Goal: Transaction & Acquisition: Purchase product/service

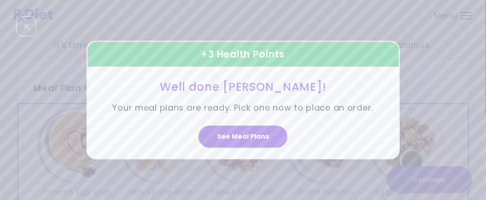
click at [249, 141] on button "See Meal Plans" at bounding box center [242, 136] width 89 height 22
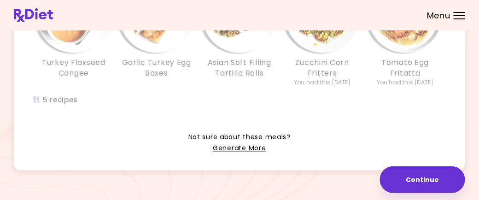
scroll to position [327, 0]
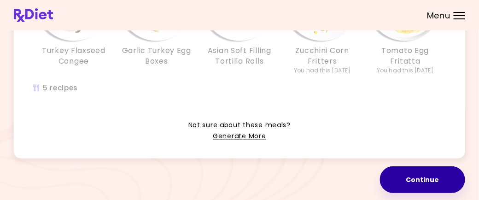
click at [420, 183] on button "Continue" at bounding box center [422, 179] width 85 height 27
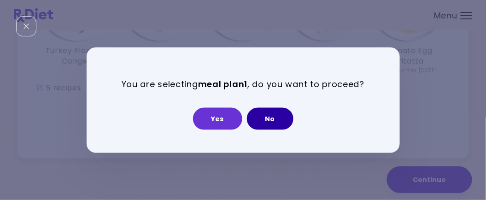
click at [277, 129] on button "No" at bounding box center [270, 118] width 47 height 22
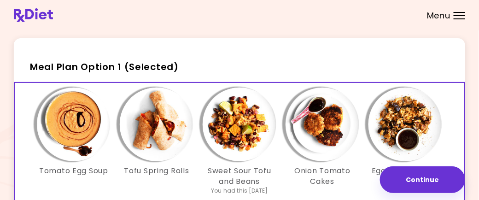
scroll to position [0, 0]
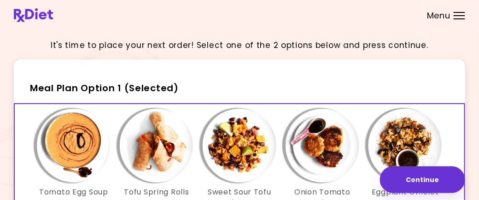
click at [455, 16] on div "Menu" at bounding box center [460, 15] width 12 height 7
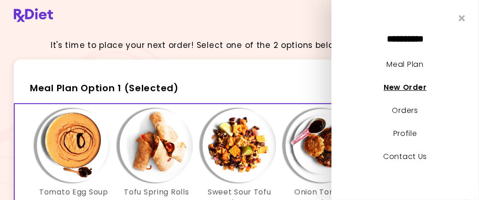
click at [413, 91] on link "New Order" at bounding box center [405, 87] width 43 height 11
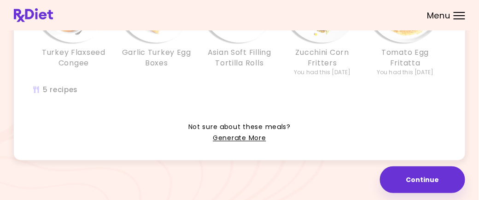
scroll to position [327, 0]
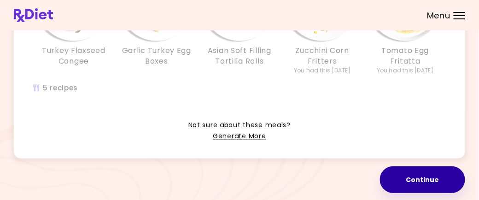
click at [410, 178] on button "Continue" at bounding box center [422, 179] width 85 height 27
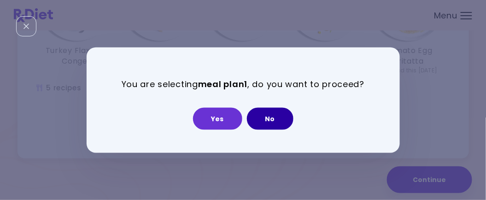
click at [271, 117] on button "No" at bounding box center [270, 118] width 47 height 22
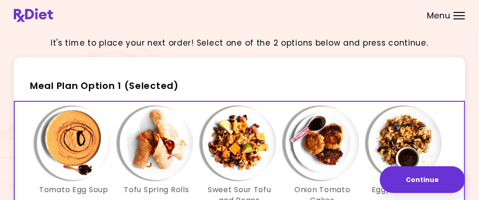
scroll to position [0, 0]
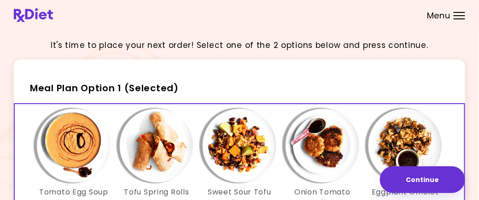
click at [459, 19] on header at bounding box center [239, 15] width 479 height 30
click at [460, 17] on div "Menu" at bounding box center [460, 15] width 12 height 7
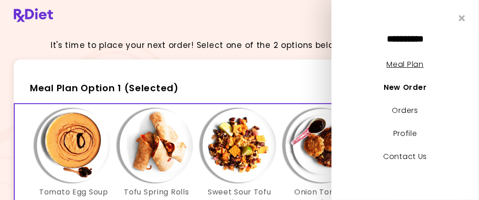
click at [415, 67] on link "Meal Plan" at bounding box center [405, 64] width 37 height 11
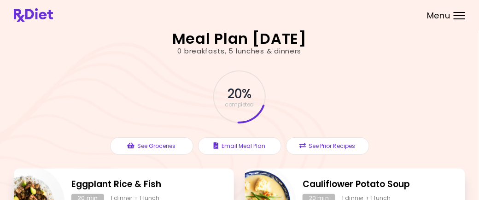
click at [461, 16] on div "Menu" at bounding box center [460, 15] width 12 height 7
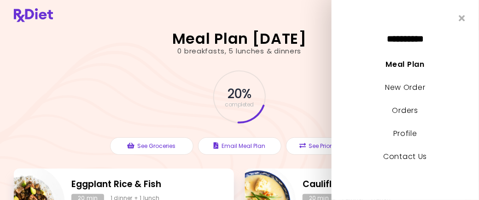
click at [297, 71] on div "20 % completed" at bounding box center [239, 96] width 276 height 63
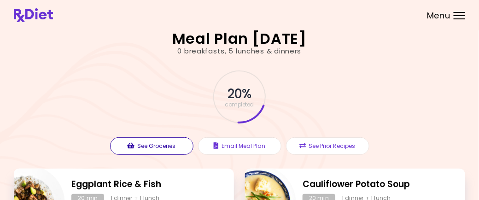
click at [164, 144] on button "See Groceries" at bounding box center [151, 145] width 83 height 17
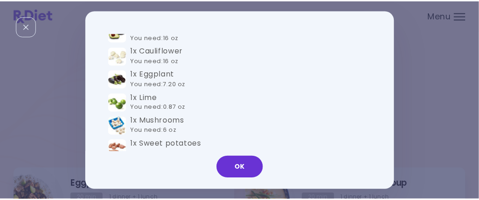
scroll to position [276, 0]
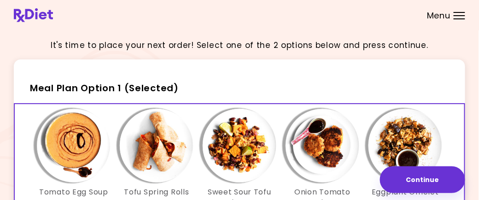
click at [459, 14] on div "Menu" at bounding box center [460, 15] width 12 height 7
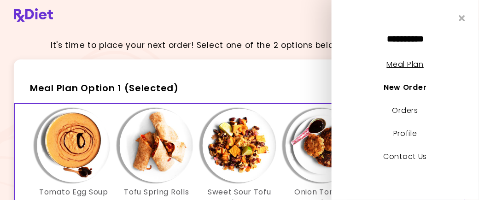
click at [406, 67] on link "Meal Plan" at bounding box center [405, 64] width 37 height 11
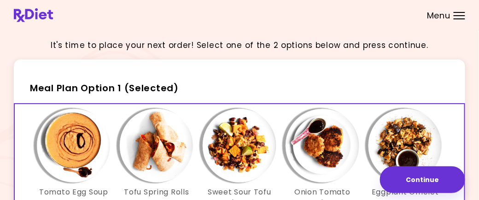
click at [461, 13] on div "Menu" at bounding box center [460, 15] width 12 height 7
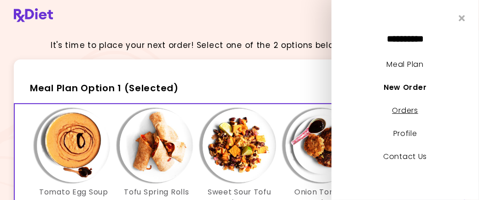
click at [404, 112] on link "Orders" at bounding box center [405, 110] width 26 height 11
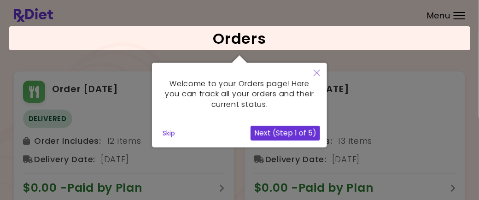
click at [318, 72] on icon "Close" at bounding box center [317, 73] width 6 height 6
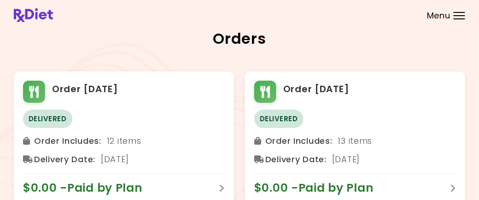
click at [459, 17] on div "Menu" at bounding box center [460, 15] width 12 height 7
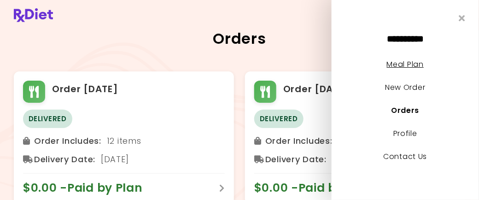
click at [406, 64] on link "Meal Plan" at bounding box center [405, 64] width 37 height 11
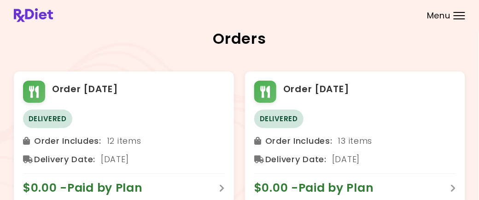
click at [455, 20] on header at bounding box center [239, 15] width 479 height 30
click at [457, 15] on div at bounding box center [460, 15] width 12 height 1
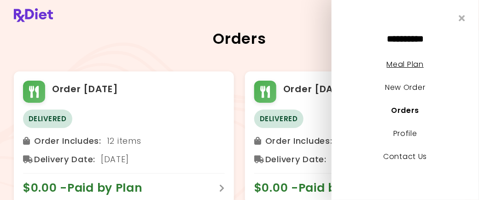
click at [410, 65] on link "Meal Plan" at bounding box center [405, 64] width 37 height 11
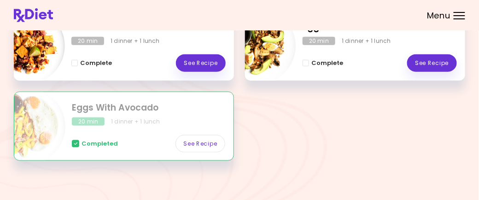
scroll to position [240, 0]
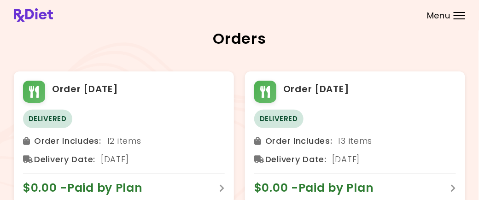
click at [456, 15] on div at bounding box center [460, 15] width 12 height 1
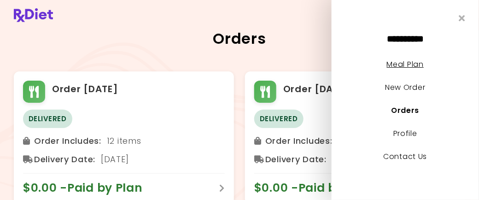
click at [402, 65] on link "Meal Plan" at bounding box center [405, 64] width 37 height 11
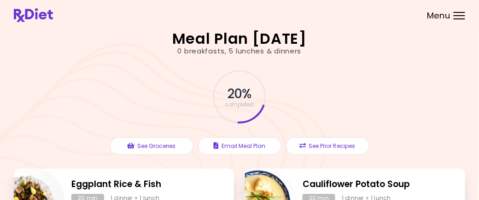
click at [453, 13] on header at bounding box center [239, 15] width 479 height 30
click at [456, 16] on div "Menu" at bounding box center [460, 15] width 12 height 7
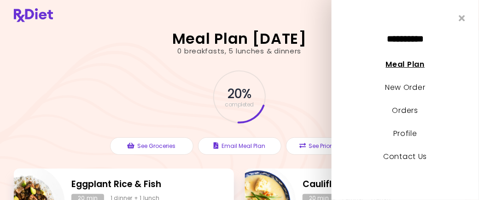
click at [412, 66] on link "Meal Plan" at bounding box center [405, 64] width 39 height 11
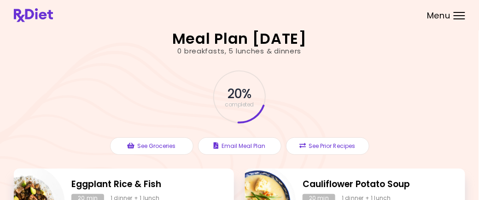
click at [456, 17] on div "Menu" at bounding box center [460, 15] width 12 height 7
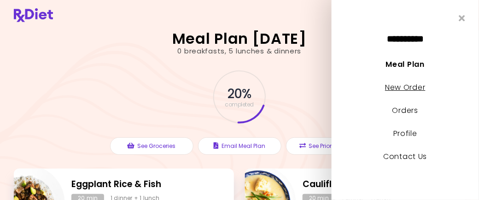
click at [414, 87] on link "New Order" at bounding box center [405, 87] width 40 height 11
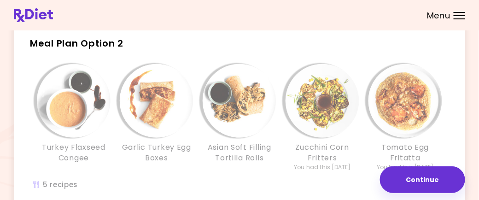
scroll to position [281, 0]
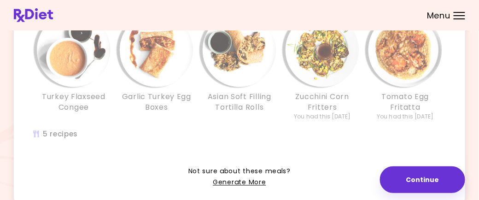
click at [366, 81] on div "Tomato Egg Fritatta You had this [DATE]" at bounding box center [405, 66] width 83 height 107
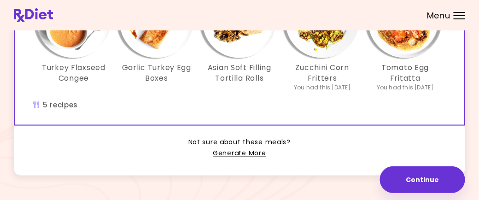
scroll to position [327, 0]
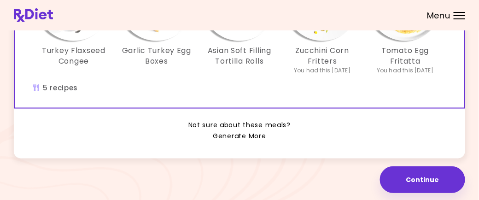
click at [228, 136] on link "Generate More" at bounding box center [239, 136] width 53 height 11
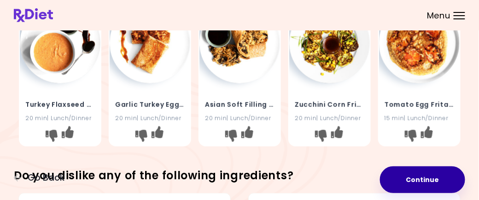
scroll to position [161, 0]
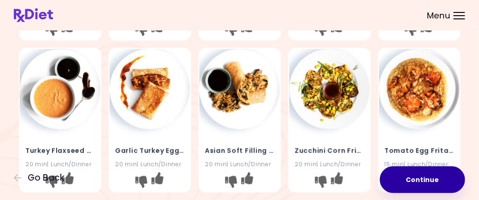
click at [406, 182] on button "Continue" at bounding box center [422, 179] width 85 height 27
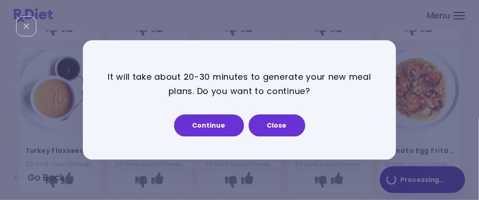
scroll to position [0, 0]
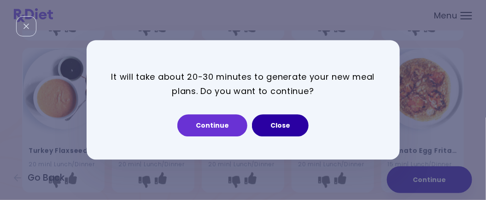
click at [285, 126] on button "Close" at bounding box center [280, 126] width 57 height 22
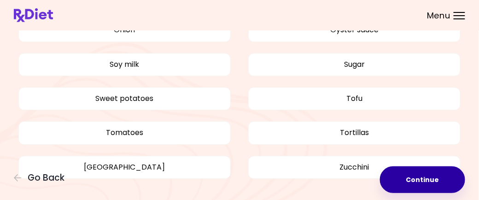
scroll to position [575, 0]
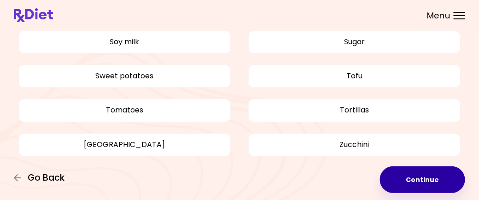
click at [34, 180] on span "Go Back" at bounding box center [46, 178] width 37 height 10
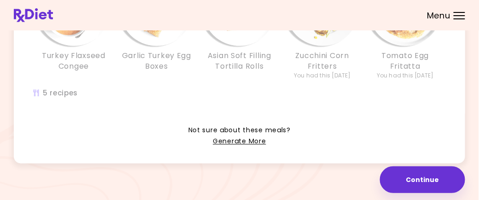
scroll to position [327, 0]
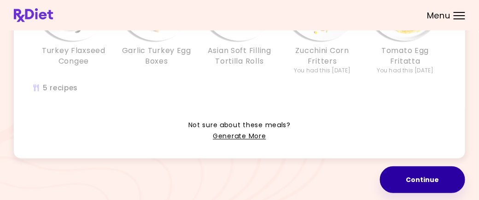
click at [423, 184] on button "Continue" at bounding box center [422, 179] width 85 height 27
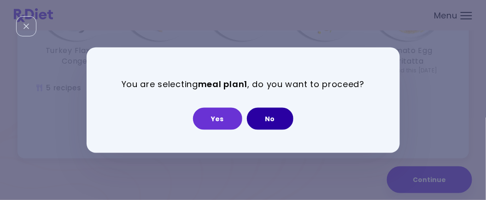
click at [262, 118] on button "No" at bounding box center [270, 118] width 47 height 22
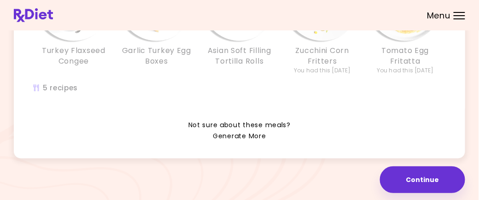
click at [256, 137] on link "Generate More" at bounding box center [239, 136] width 53 height 11
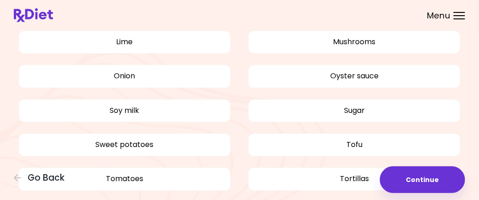
scroll to position [575, 0]
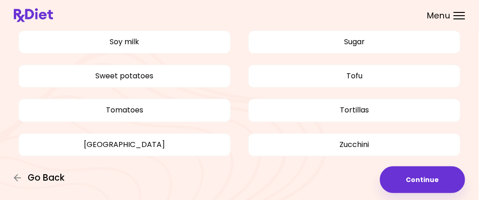
click at [53, 175] on span "Go Back" at bounding box center [46, 178] width 37 height 10
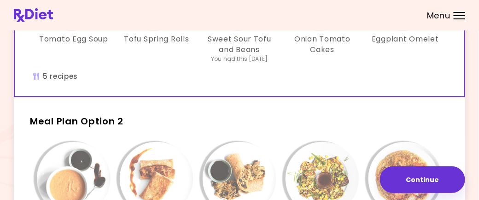
scroll to position [230, 0]
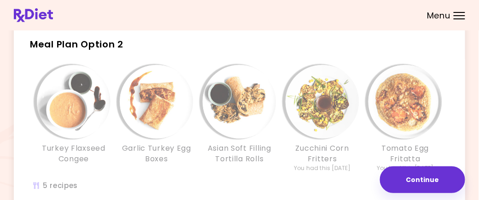
click at [363, 156] on div "Zucchini Corn Fritters You had this [DATE]" at bounding box center [322, 118] width 83 height 107
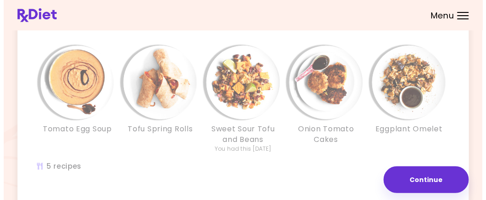
scroll to position [46, 0]
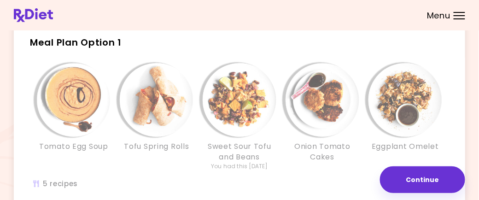
click at [319, 140] on div "Onion Tomato Cakes" at bounding box center [322, 116] width 83 height 107
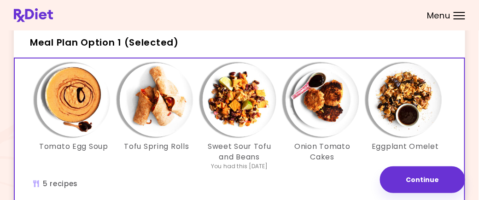
drag, startPoint x: 415, startPoint y: 185, endPoint x: 408, endPoint y: 190, distance: 8.6
click at [415, 185] on button "Continue" at bounding box center [422, 179] width 85 height 27
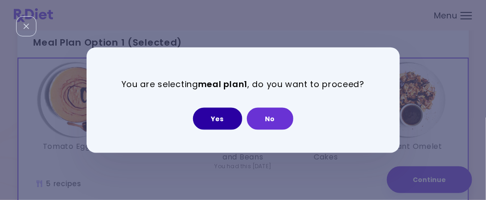
click at [224, 124] on button "Yes" at bounding box center [217, 118] width 49 height 22
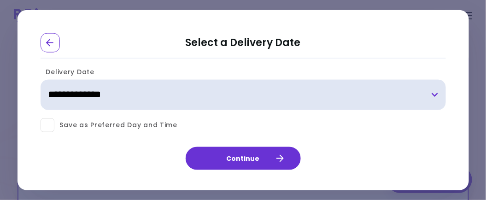
click at [433, 96] on select "**********" at bounding box center [243, 95] width 405 height 30
select select "**********"
click at [41, 80] on select "**********" at bounding box center [243, 95] width 405 height 30
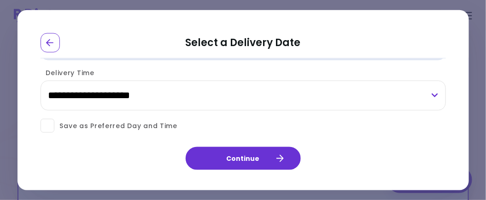
scroll to position [51, 0]
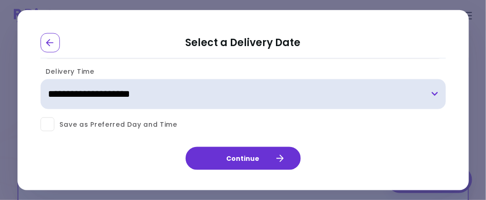
click at [438, 92] on select "**********" at bounding box center [243, 94] width 405 height 30
select select "*"
click at [41, 79] on select "**********" at bounding box center [243, 94] width 405 height 30
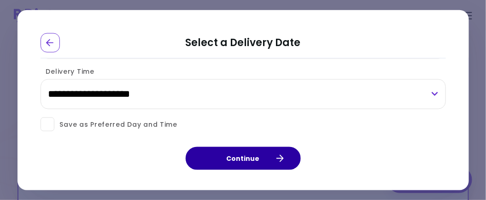
click at [275, 161] on icon "button" at bounding box center [279, 158] width 8 height 8
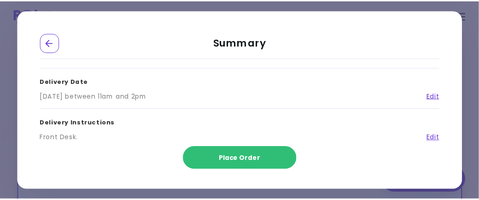
scroll to position [0, 0]
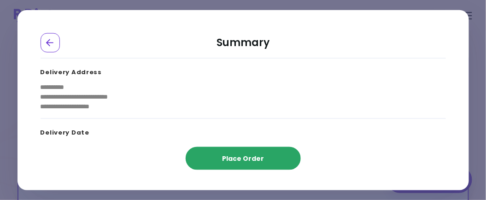
click at [239, 160] on span "Place Order" at bounding box center [243, 157] width 42 height 9
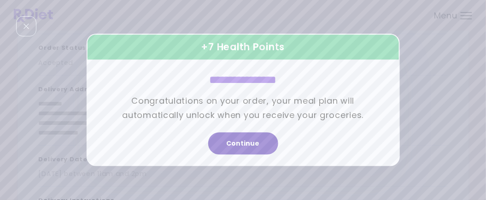
click at [253, 143] on button "Continue" at bounding box center [243, 144] width 70 height 22
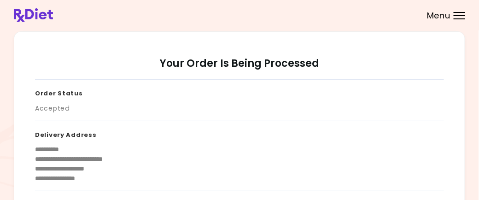
click at [464, 22] on header at bounding box center [239, 15] width 479 height 30
click at [461, 20] on header at bounding box center [239, 15] width 479 height 30
click at [457, 15] on div at bounding box center [460, 15] width 12 height 1
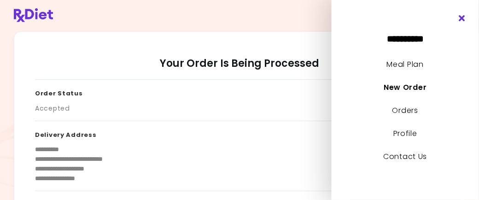
click at [463, 17] on icon "Close" at bounding box center [462, 18] width 9 height 6
